Goal: Submit feedback/report problem: Submit feedback/report problem

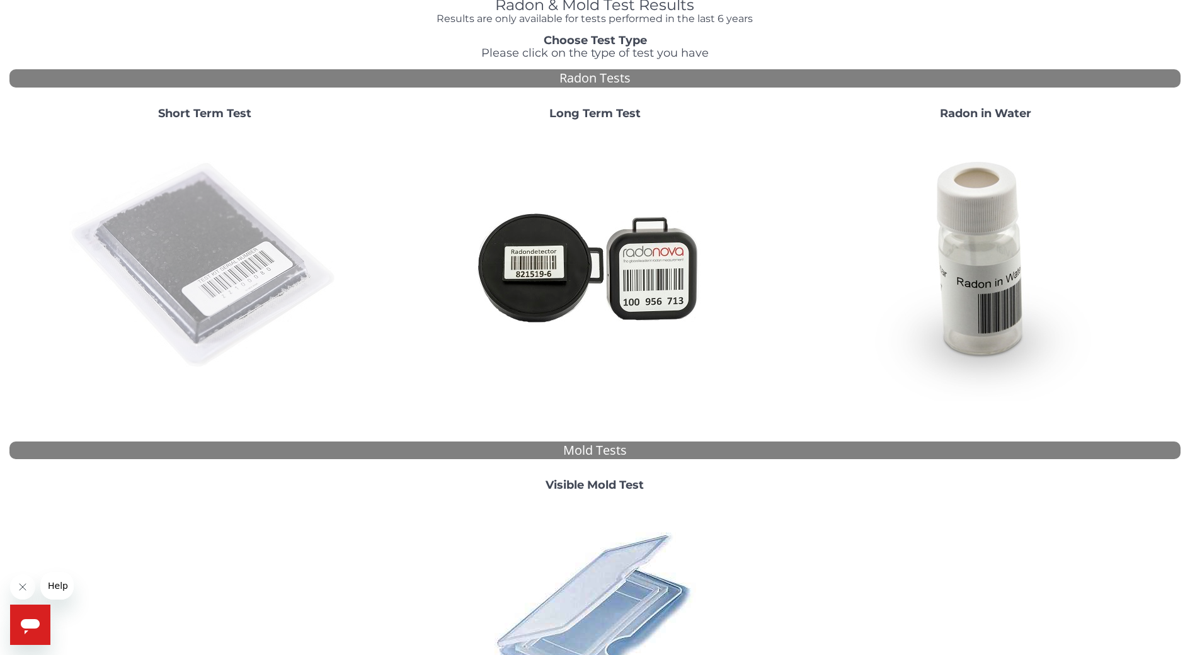
scroll to position [76, 0]
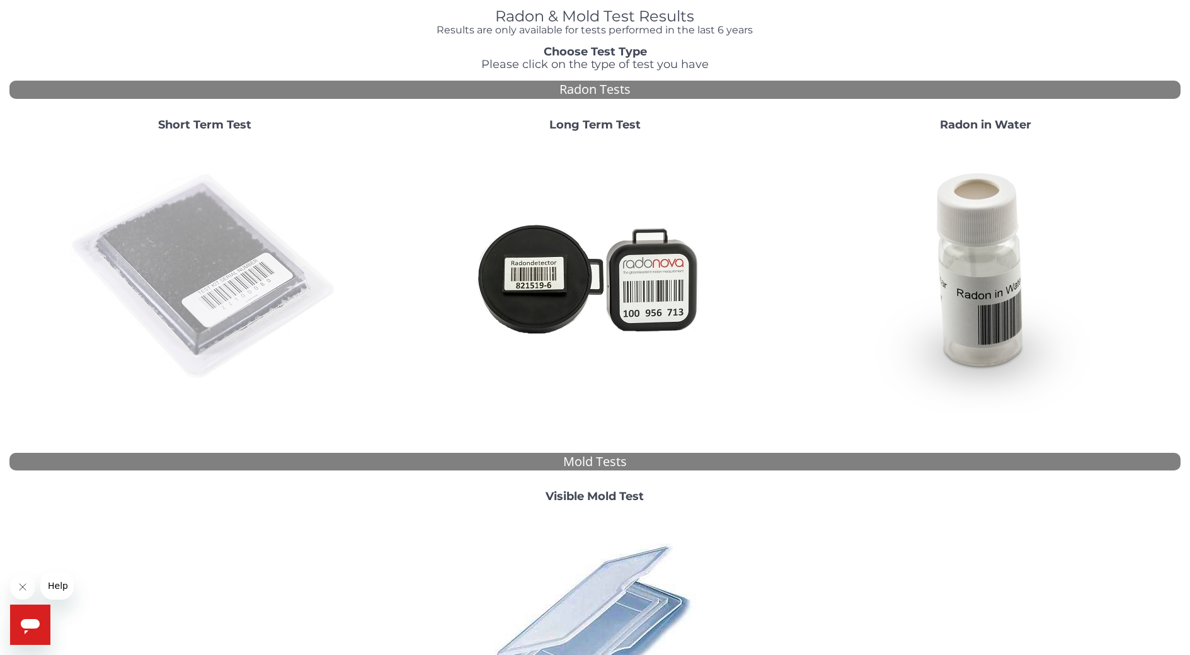
click at [199, 261] on img at bounding box center [204, 277] width 271 height 271
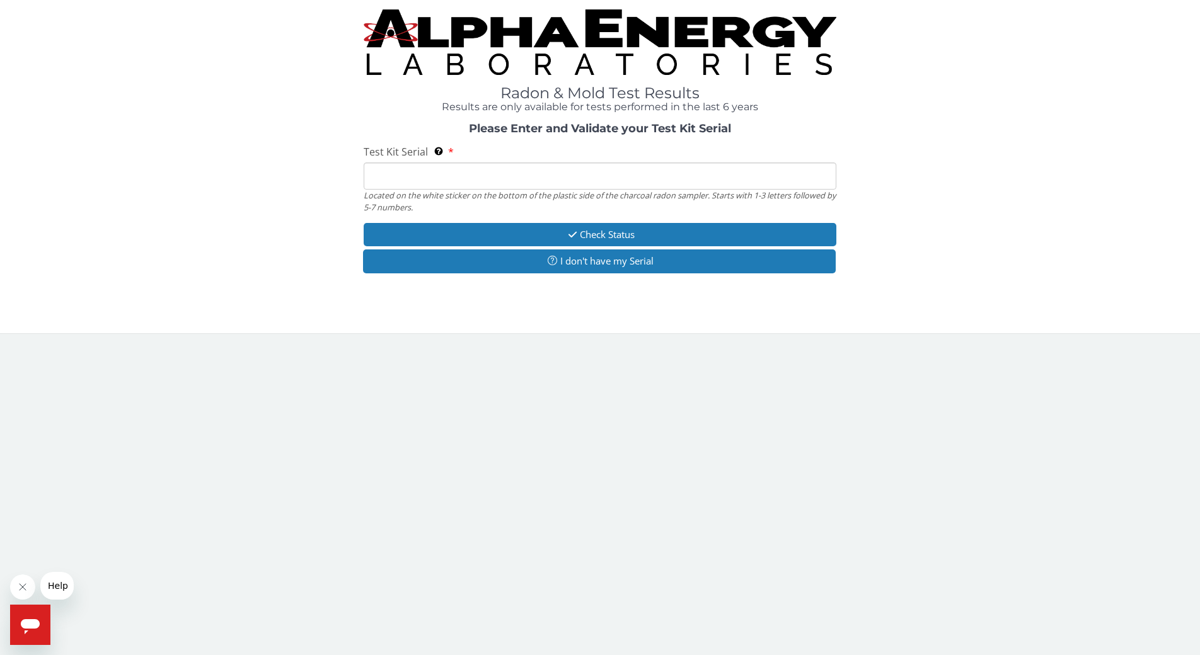
click at [394, 173] on input "Test Kit Serial Located on the white sticker on the bottom of the plastic side …" at bounding box center [600, 176] width 473 height 27
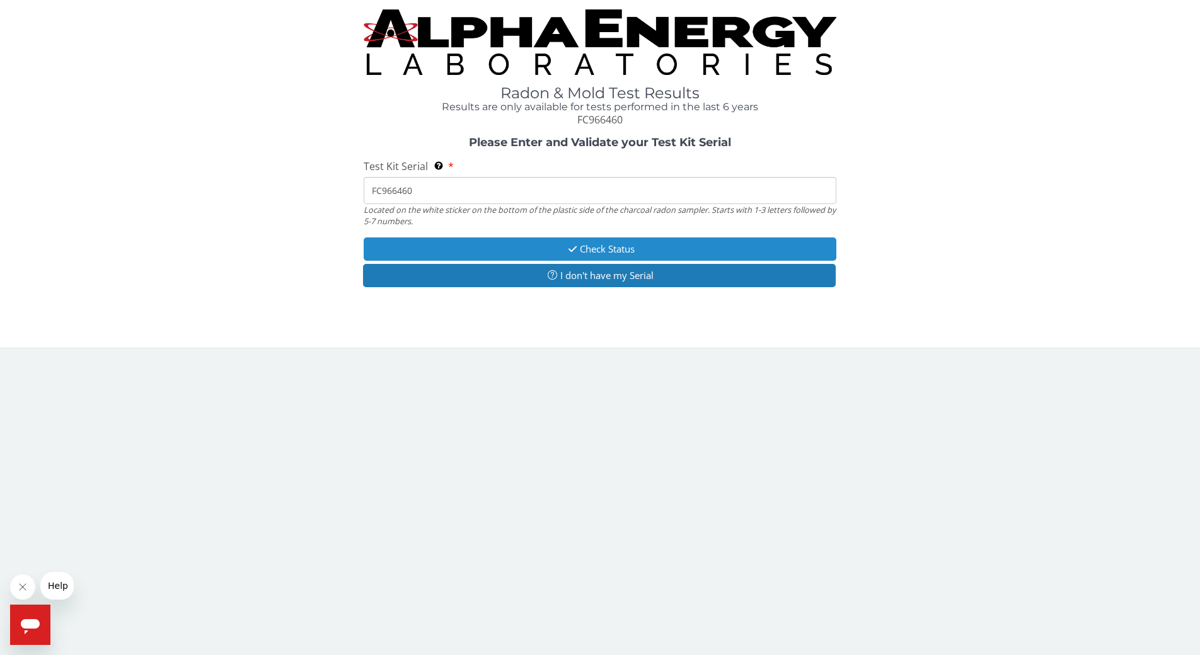
type input "FC966460"
click at [619, 251] on button "Check Status" at bounding box center [600, 249] width 473 height 23
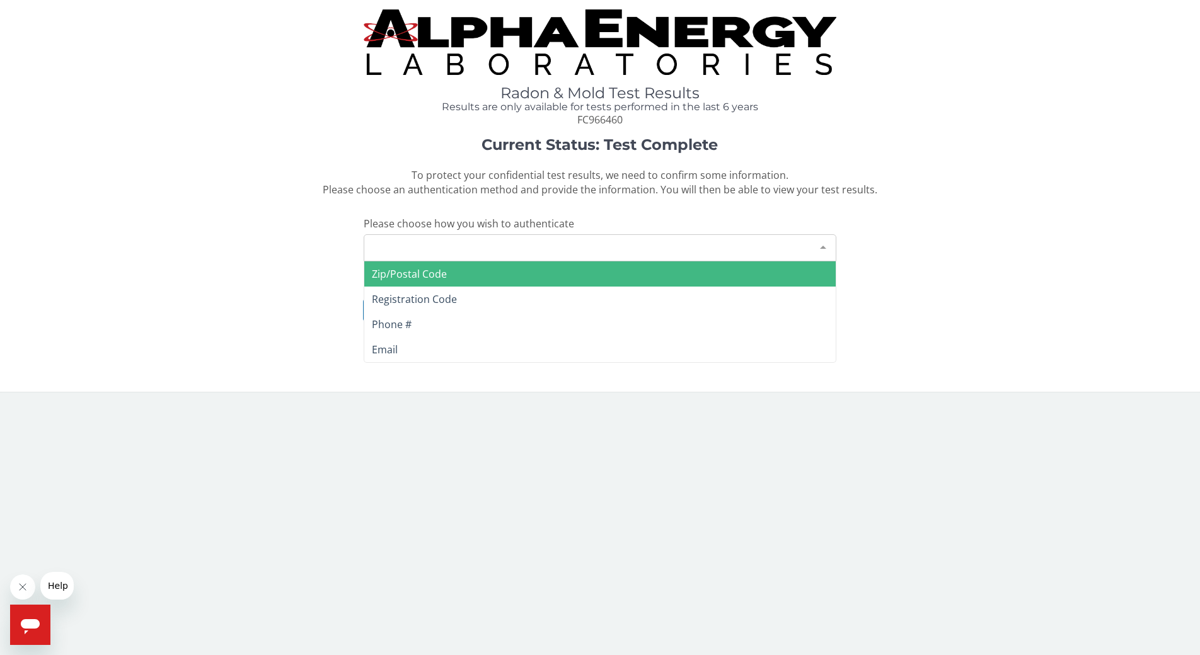
click at [488, 253] on div "Please make a selection" at bounding box center [600, 247] width 473 height 27
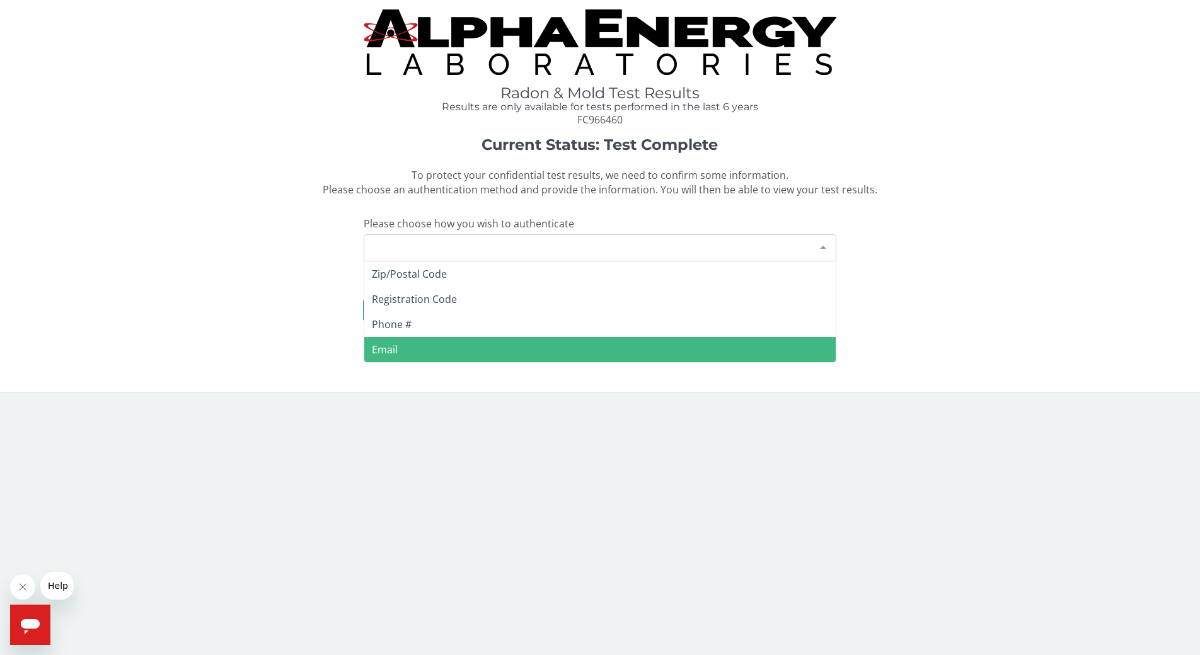
click at [421, 353] on span "Email" at bounding box center [599, 349] width 471 height 25
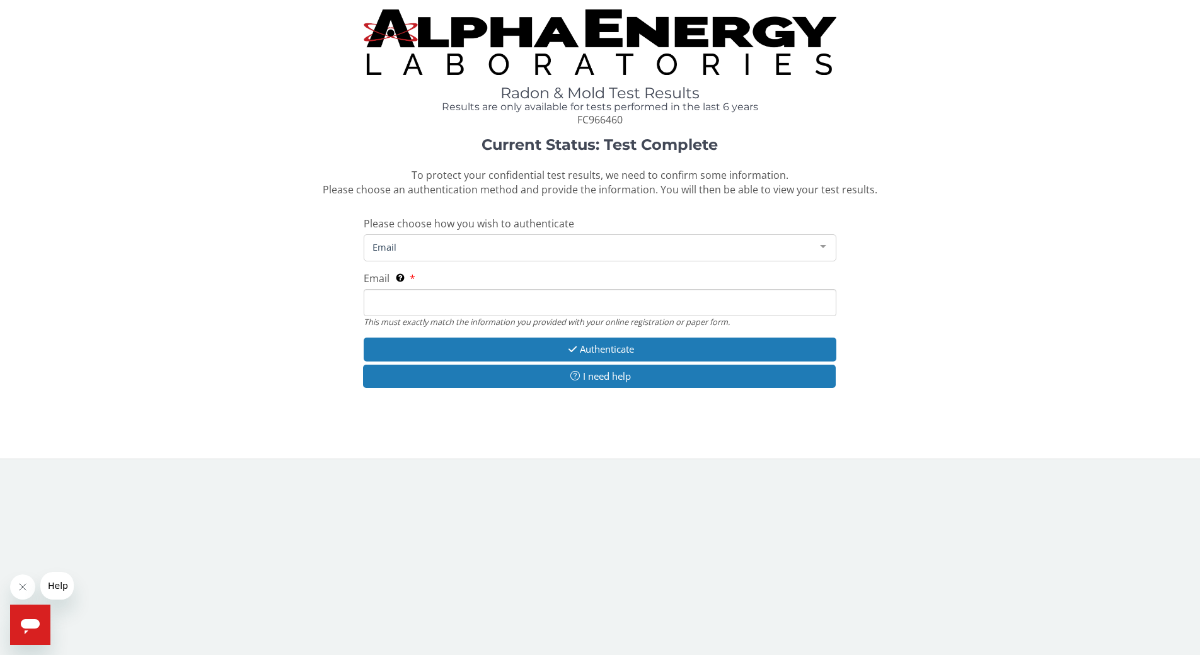
click at [407, 306] on input "Email This must exactly match the information you provided with your online reg…" at bounding box center [600, 302] width 473 height 27
type input "[EMAIL_ADDRESS][DOMAIN_NAME]"
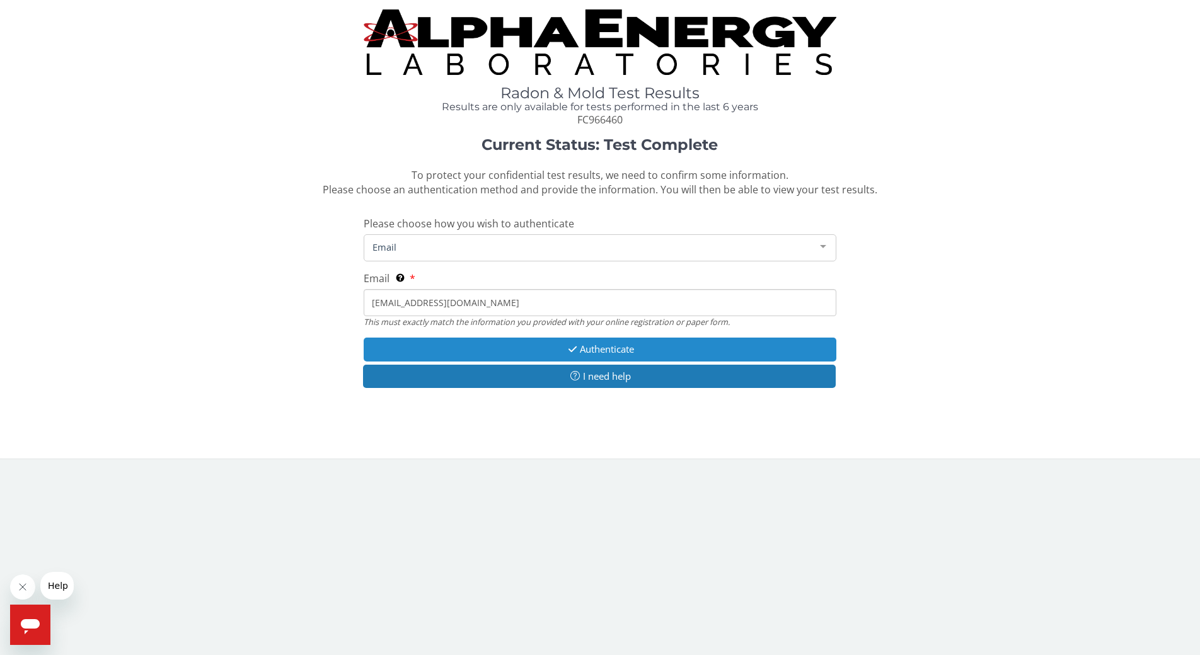
click at [614, 348] on button "Authenticate" at bounding box center [600, 349] width 473 height 23
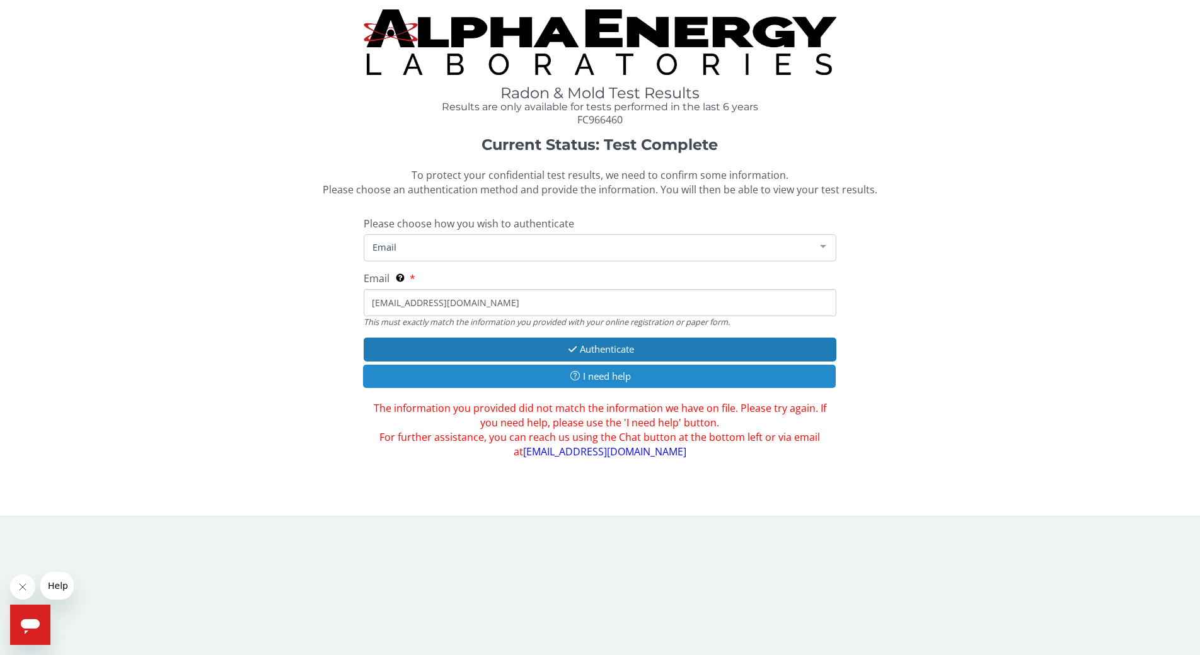
click at [599, 378] on button "I need help" at bounding box center [599, 376] width 473 height 23
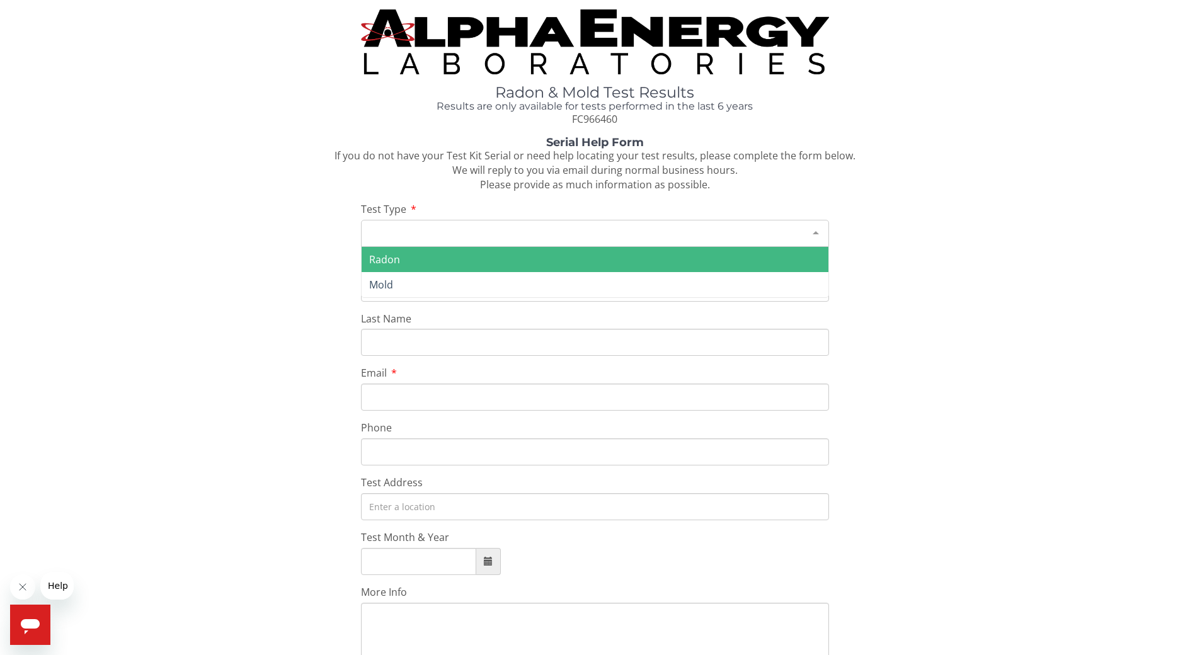
click at [816, 234] on div at bounding box center [815, 233] width 25 height 24
click at [801, 261] on span "Radon" at bounding box center [595, 259] width 467 height 25
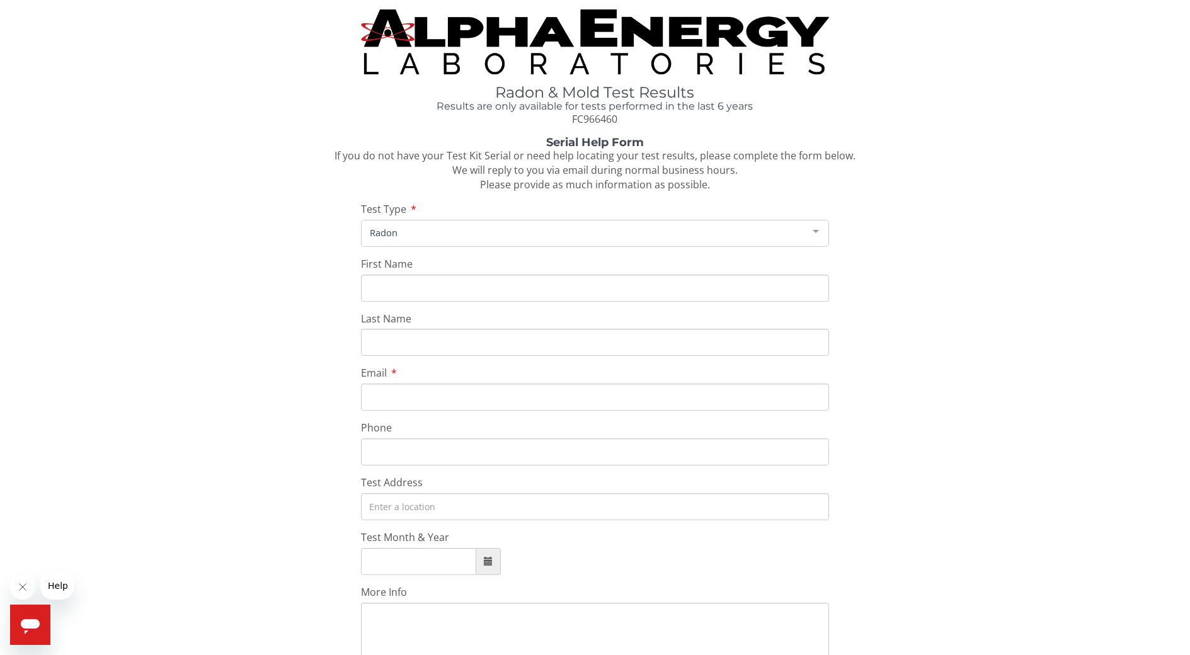
click at [393, 286] on input "First Name" at bounding box center [595, 288] width 469 height 27
type input "[PERSON_NAME]"
type input "[EMAIL_ADDRESS][DOMAIN_NAME]"
type input "[PHONE_NUMBER]"
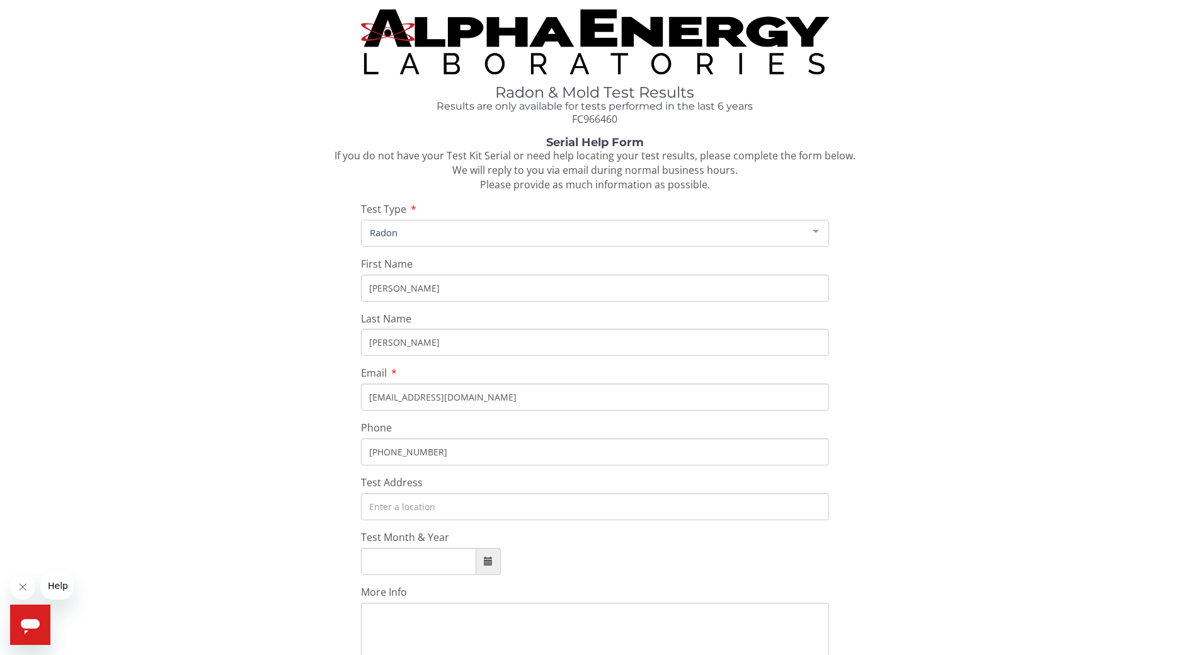
type input "[STREET_ADDRESS]"
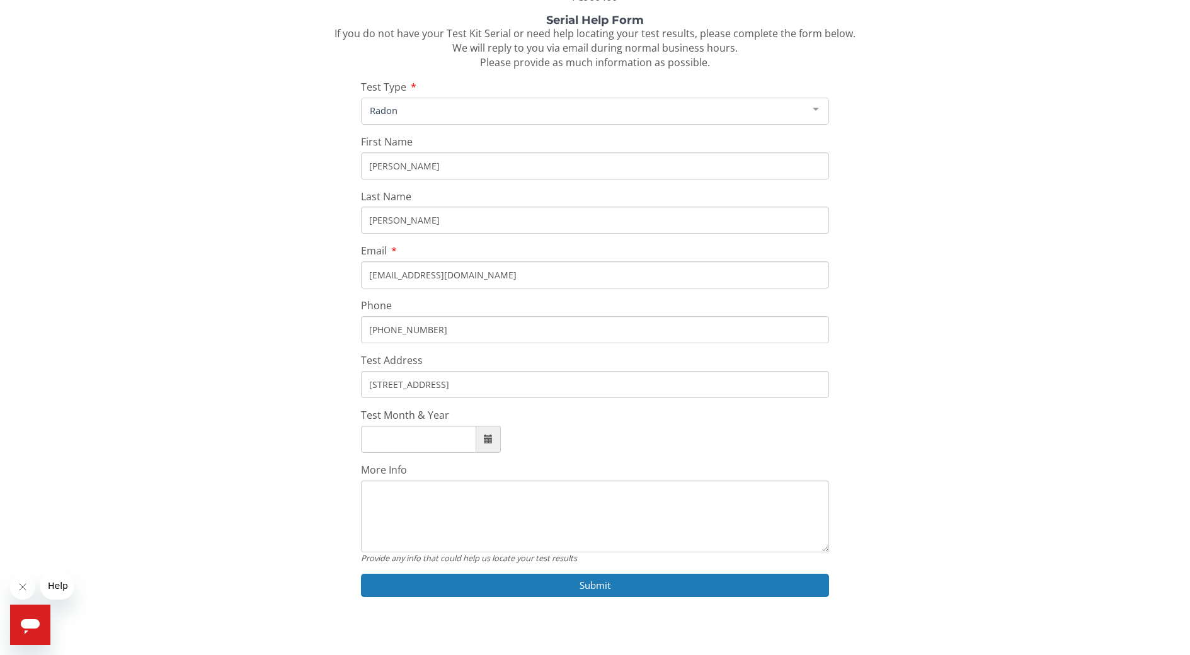
scroll to position [137, 0]
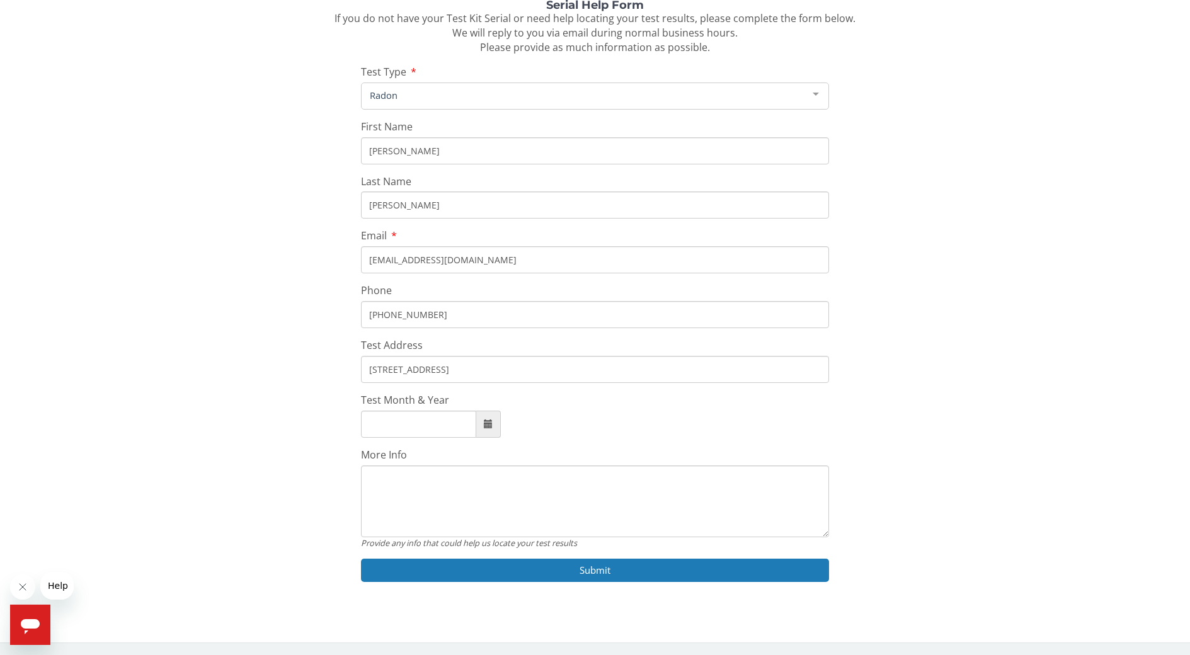
click at [461, 426] on input "Test Month & Year" at bounding box center [418, 424] width 115 height 27
click at [490, 425] on span at bounding box center [488, 424] width 9 height 9
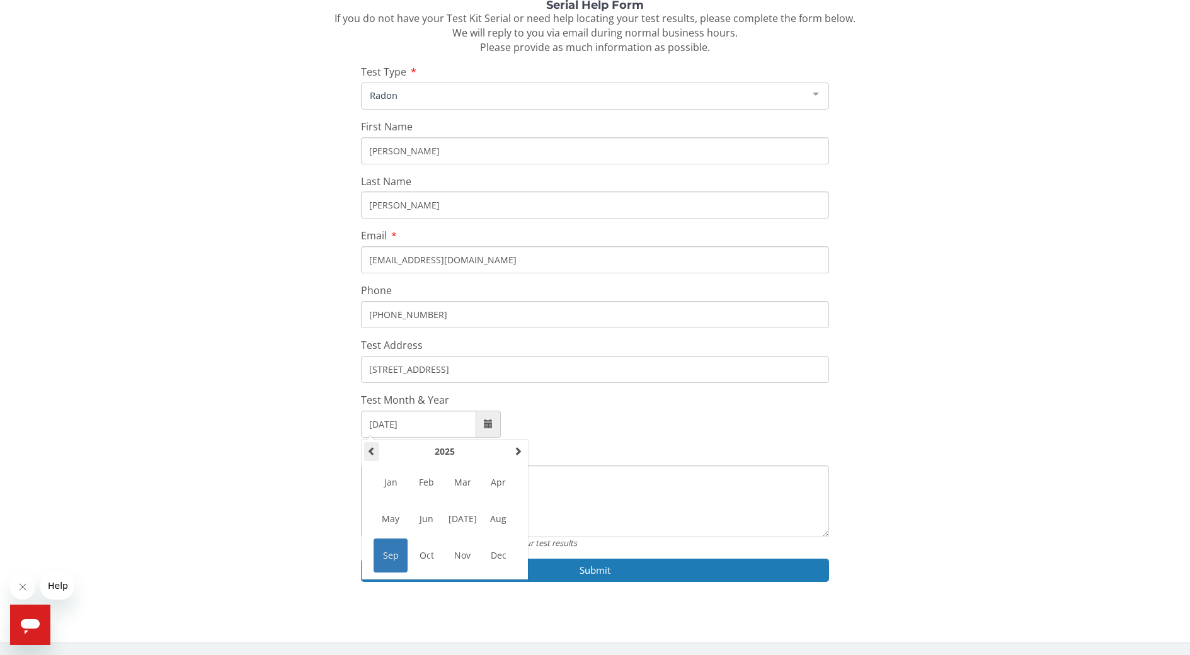
click at [373, 456] on span at bounding box center [371, 451] width 9 height 9
click at [393, 485] on span "Jan" at bounding box center [391, 483] width 34 height 34
type input "[DATE]"
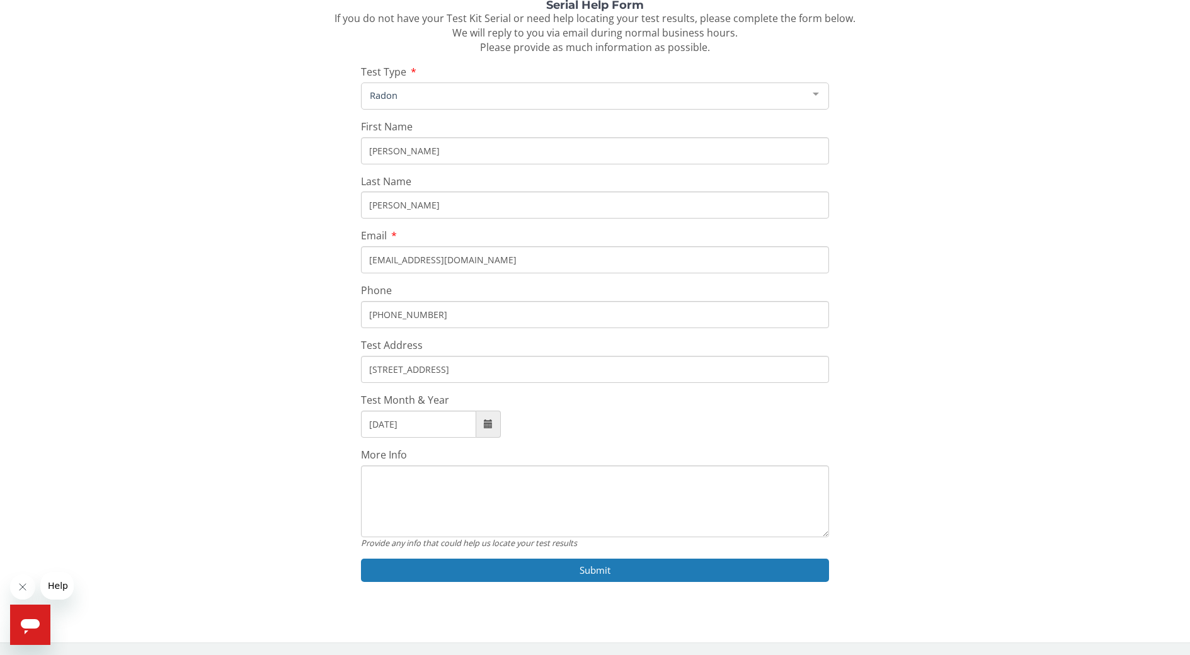
click at [387, 476] on textarea "More Info" at bounding box center [595, 502] width 469 height 72
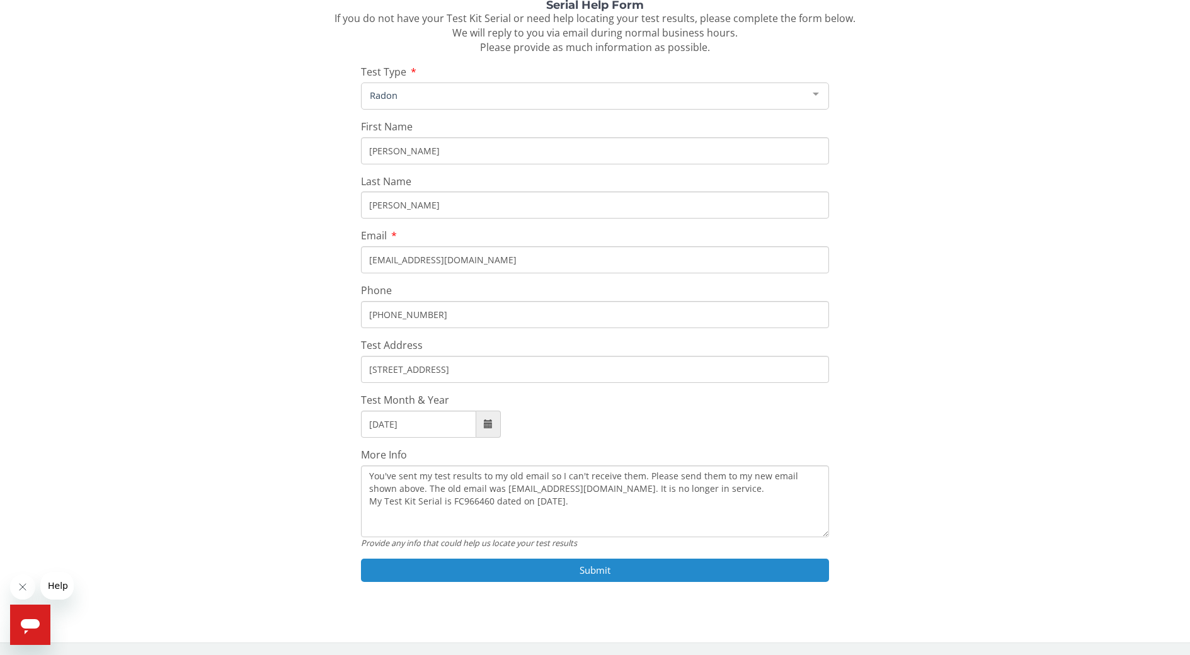
type textarea "You've sent my test results to my old email so I can't receive them. Please sen…"
click at [592, 571] on button "Submit" at bounding box center [595, 570] width 469 height 23
click at [606, 574] on button "Submit" at bounding box center [595, 570] width 469 height 23
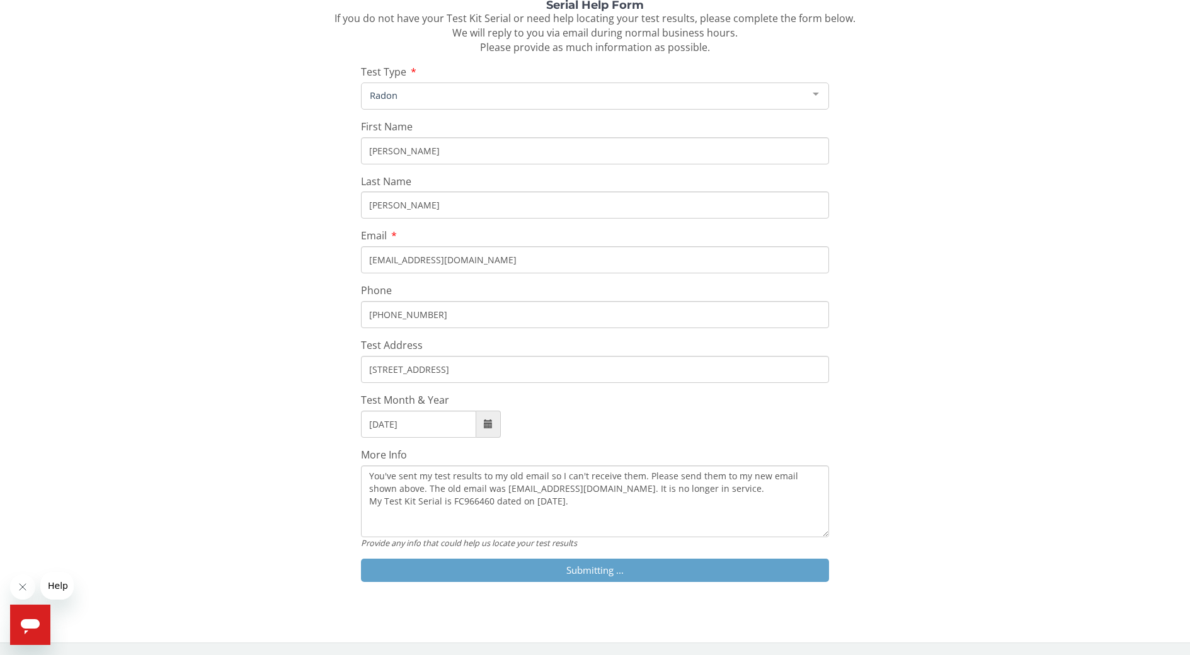
scroll to position [129, 0]
